Goal: Task Accomplishment & Management: Manage account settings

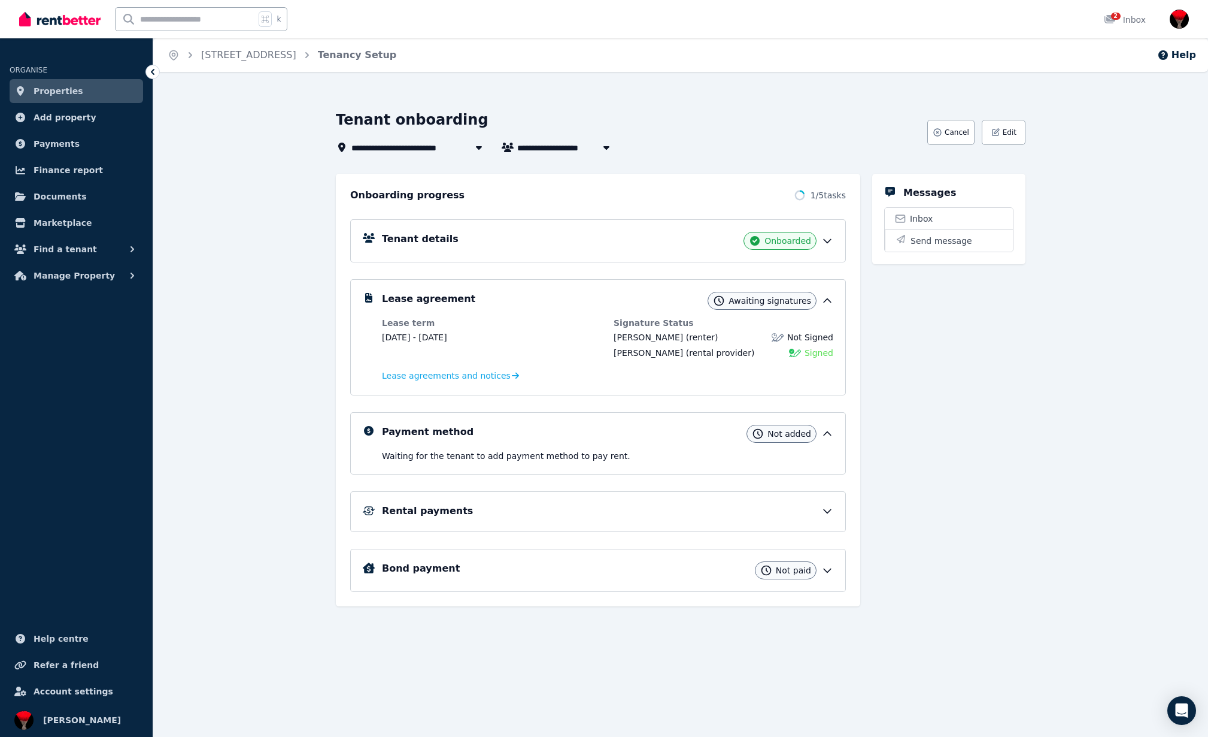
click at [1115, 18] on span "2" at bounding box center [1116, 16] width 10 height 7
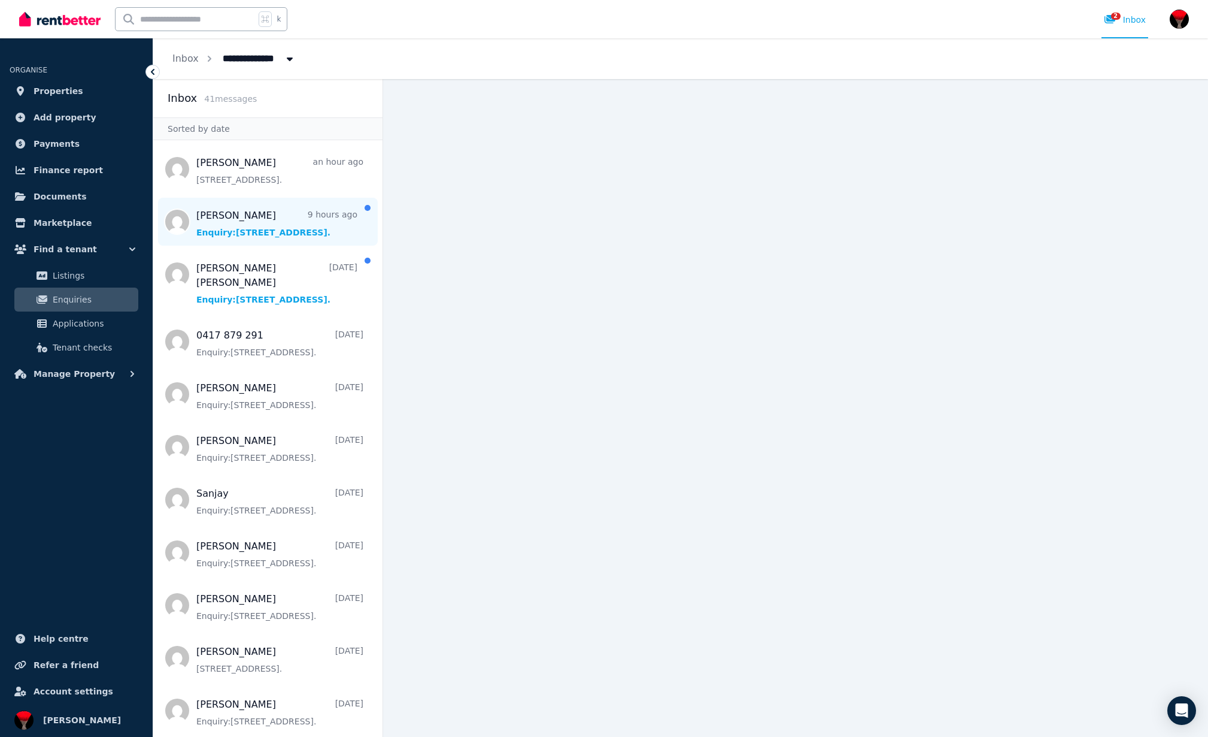
click at [266, 234] on span "Message list" at bounding box center [267, 222] width 229 height 48
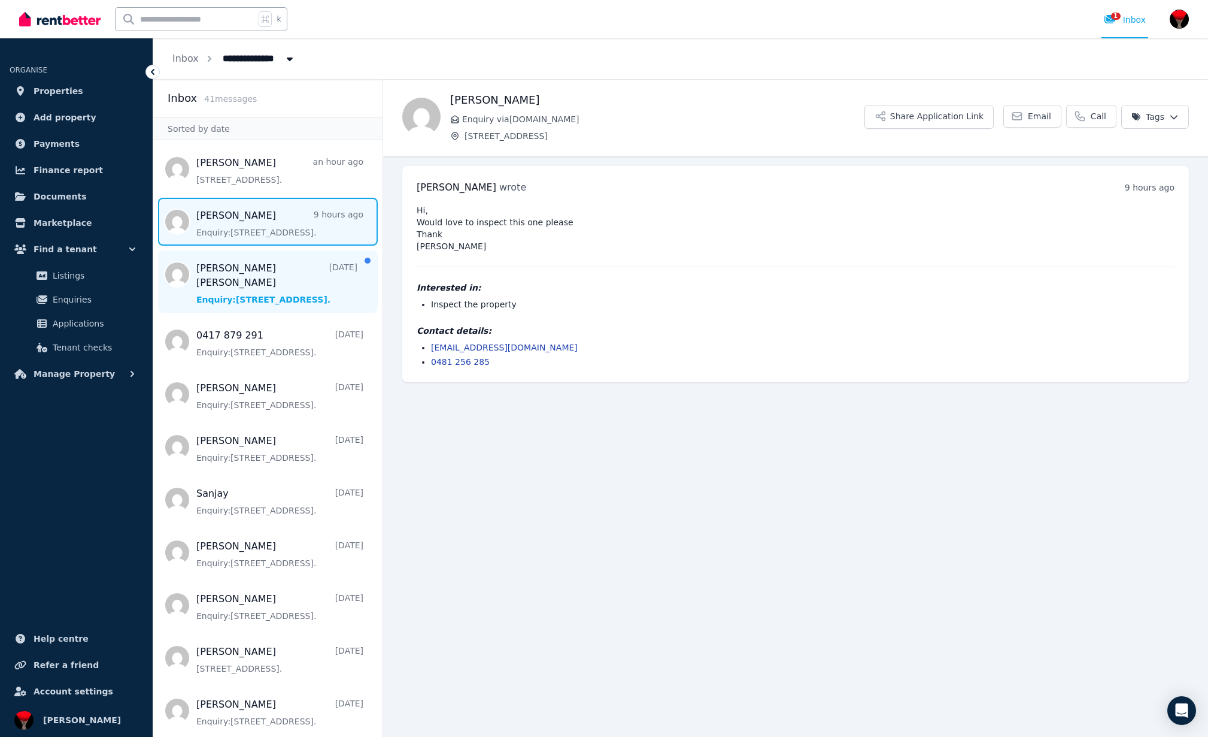
click at [225, 274] on span "Message list" at bounding box center [267, 281] width 229 height 62
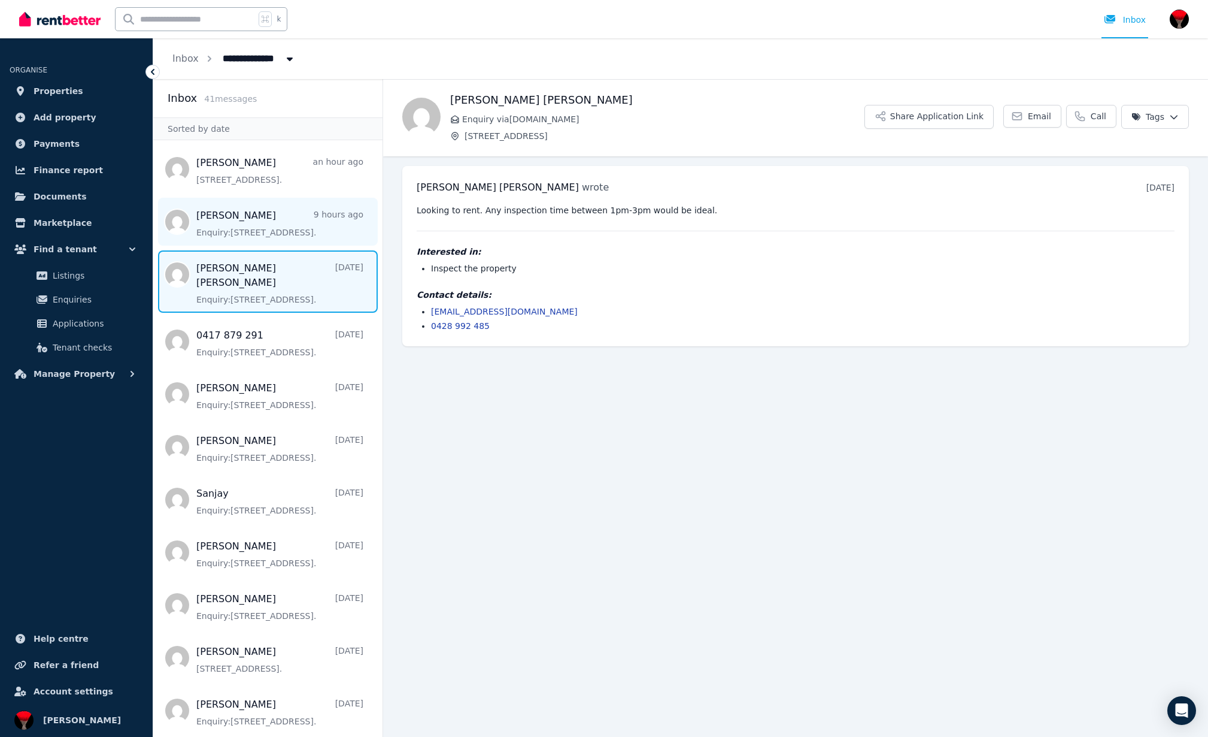
click at [262, 231] on span "Message list" at bounding box center [267, 222] width 229 height 48
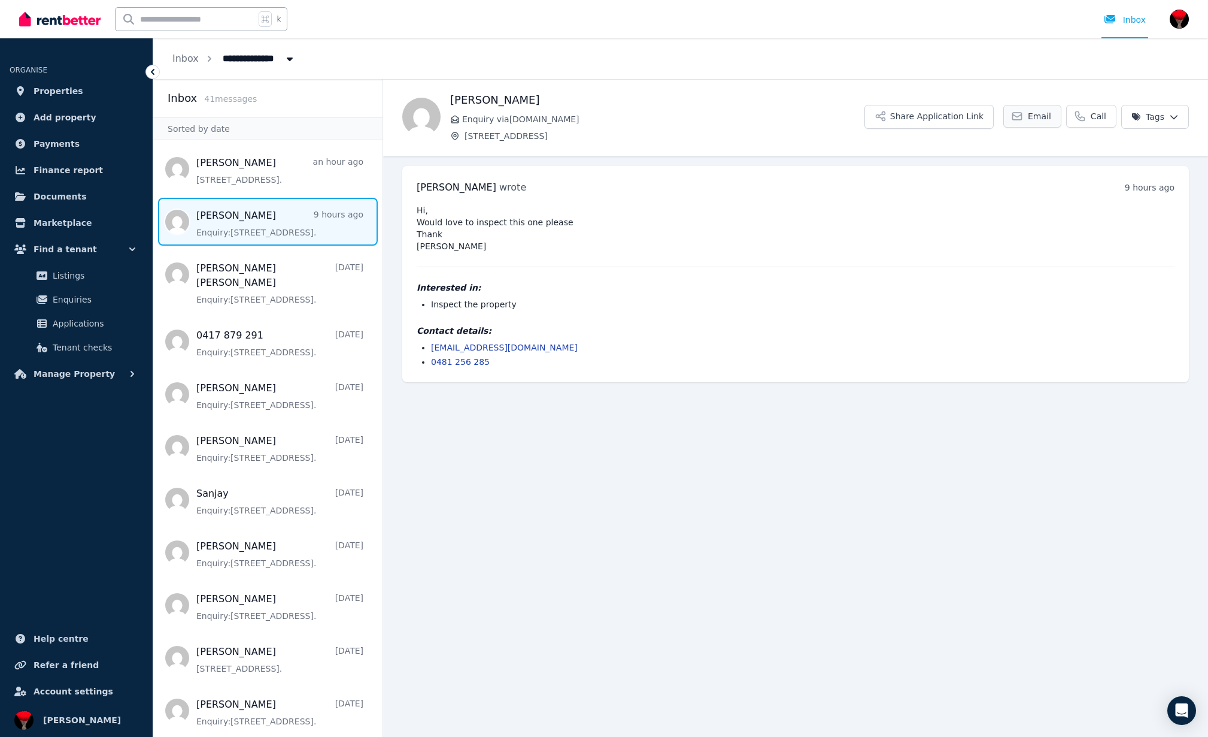
click at [1042, 110] on link "Email" at bounding box center [1033, 116] width 58 height 23
click at [54, 89] on span "Properties" at bounding box center [59, 91] width 50 height 14
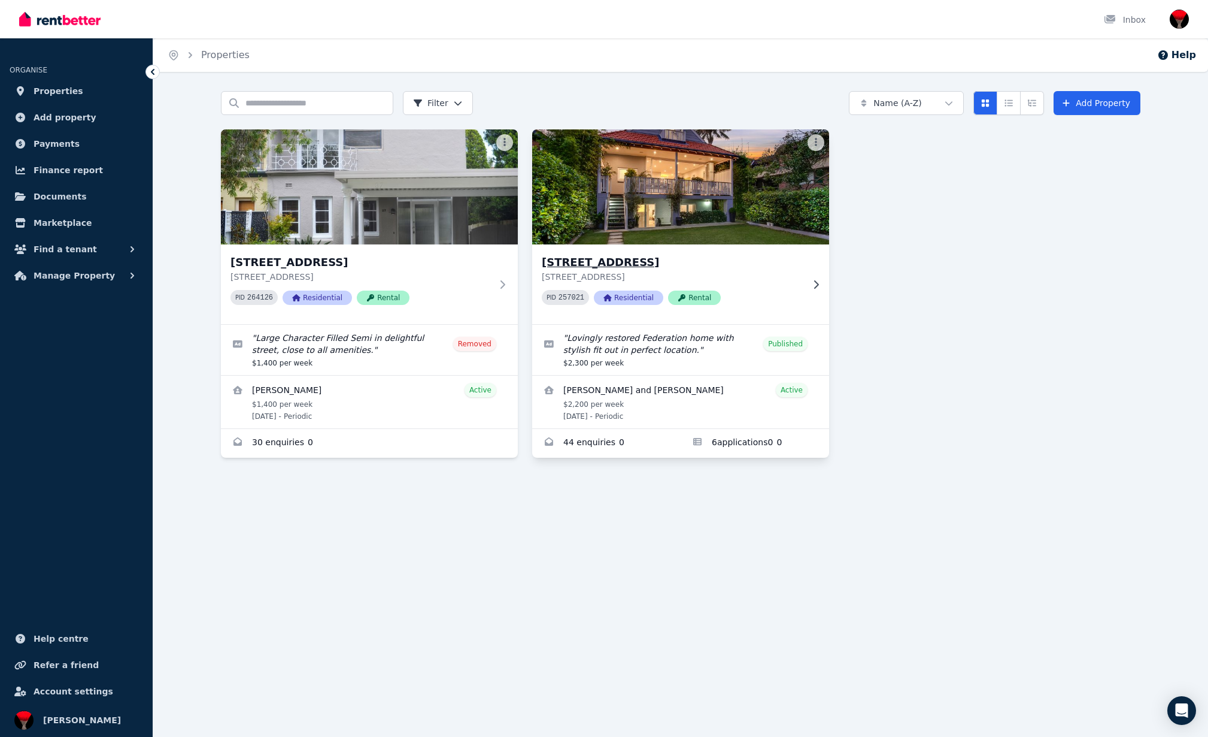
click at [617, 204] on img at bounding box center [681, 186] width 312 height 121
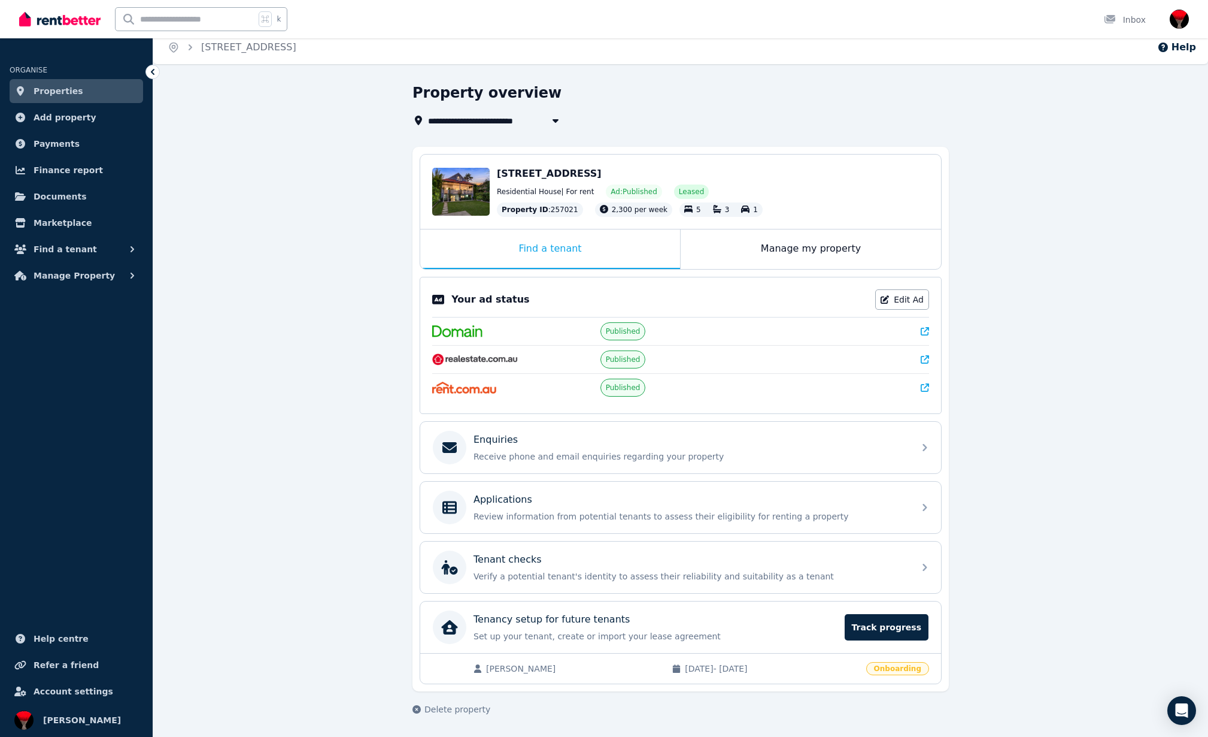
scroll to position [8, 0]
click at [908, 297] on link "Edit Ad" at bounding box center [903, 299] width 54 height 20
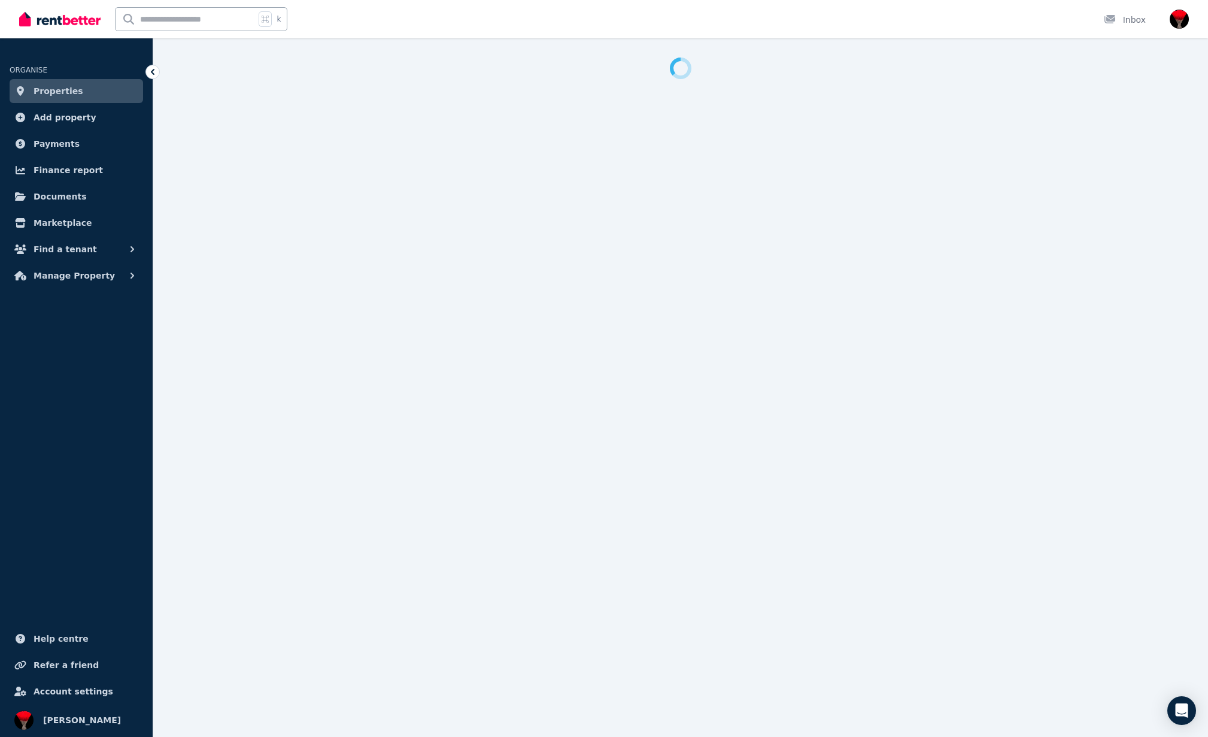
select select "***"
select select "**********"
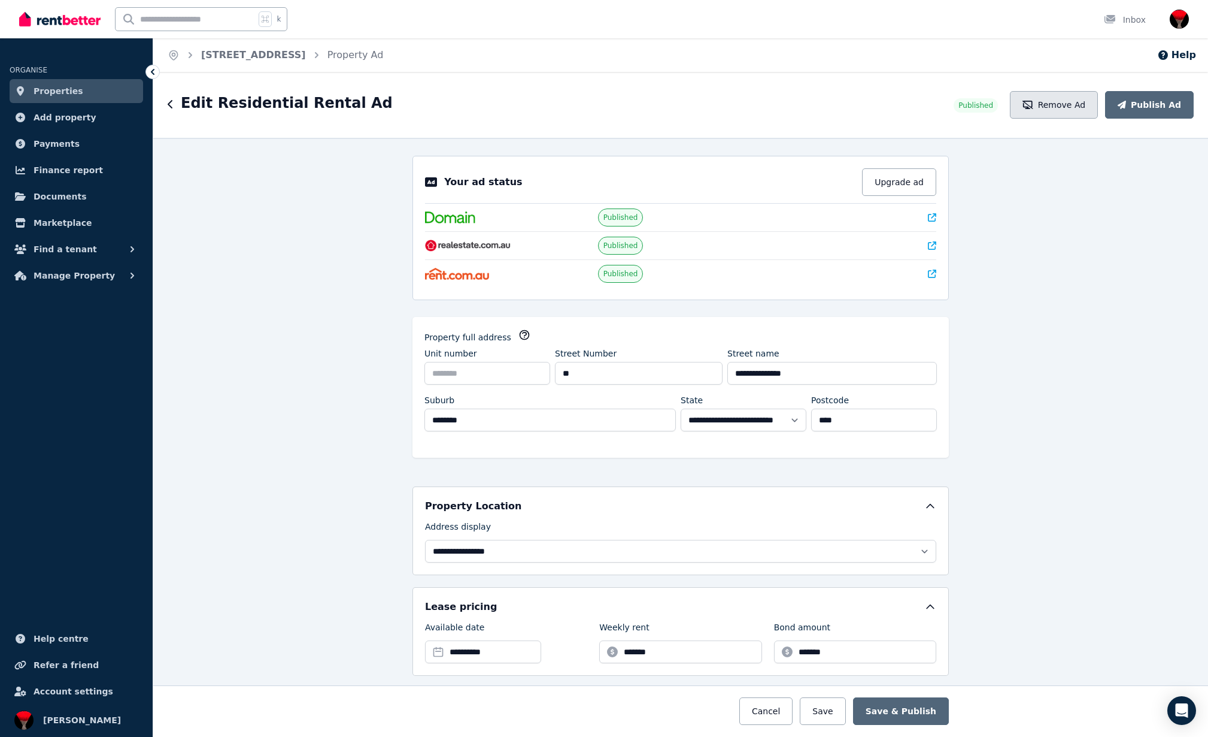
click at [1073, 102] on button "Remove Ad" at bounding box center [1054, 105] width 88 height 28
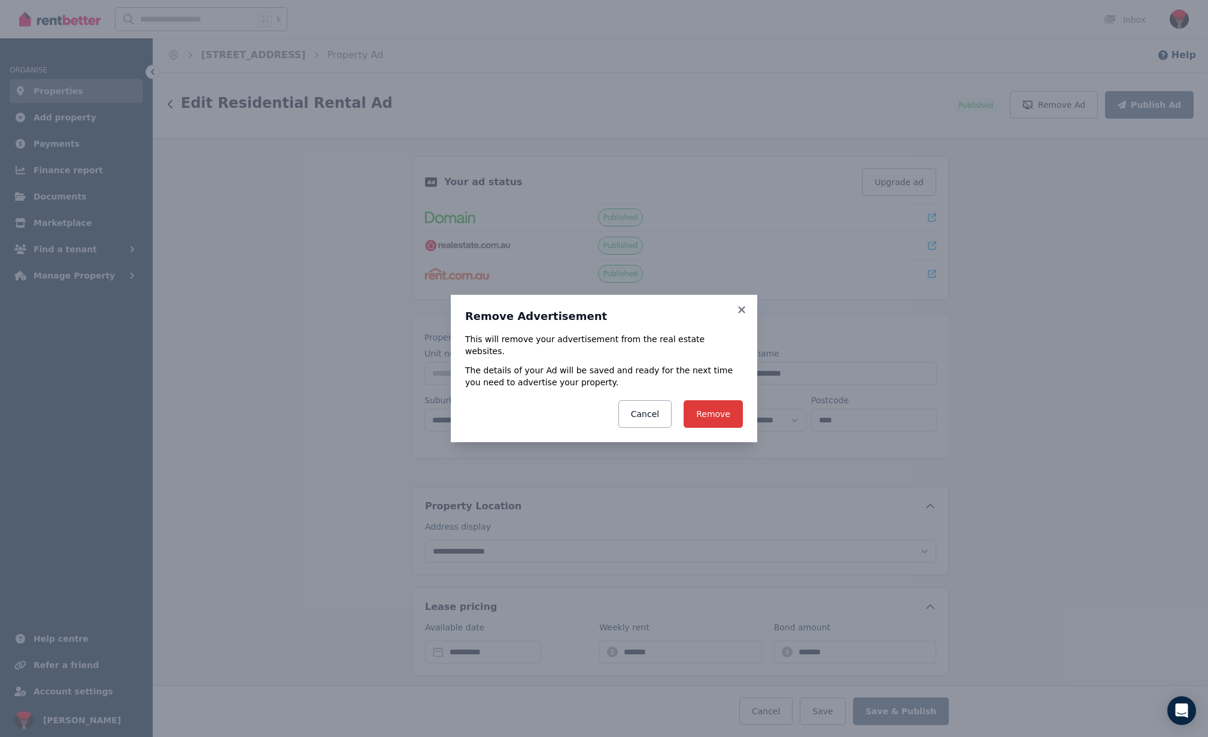
click at [714, 408] on button "Remove" at bounding box center [713, 414] width 59 height 28
